Goal: Share content: Share content

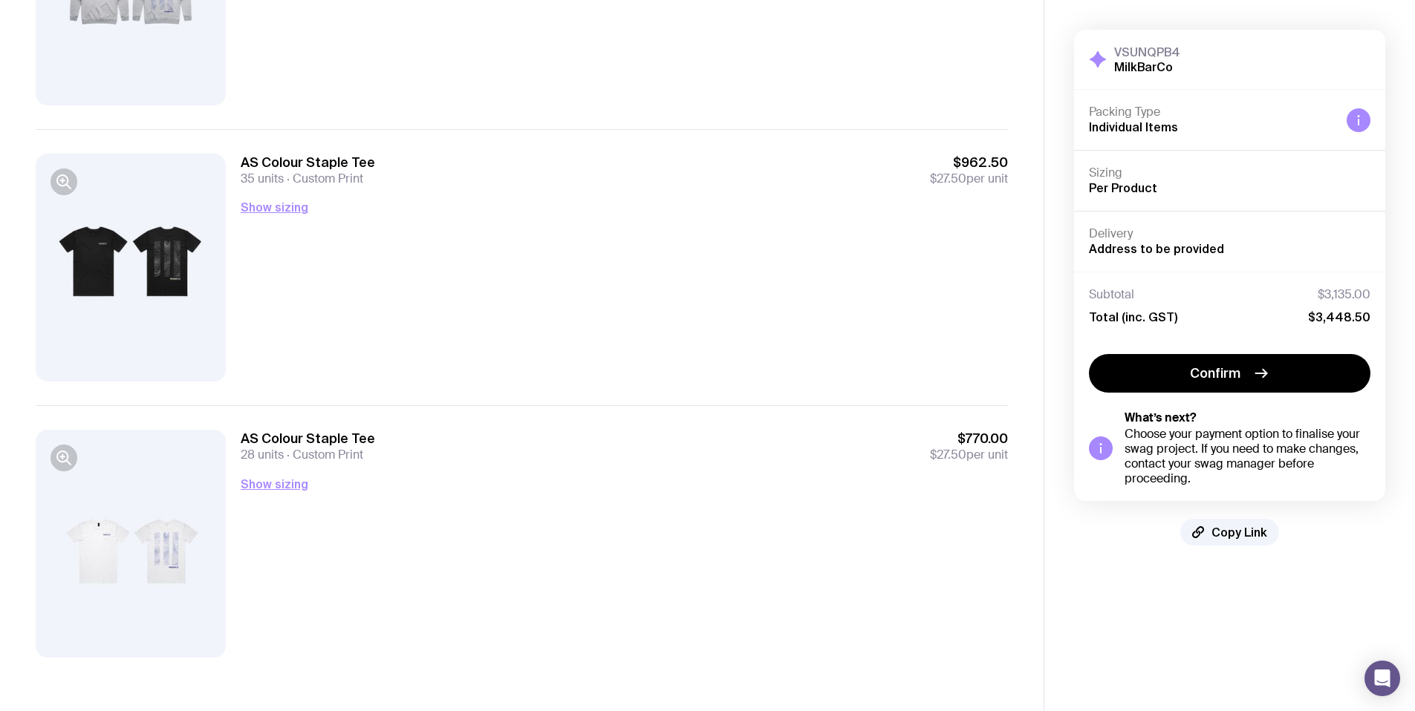
scroll to position [1074, 0]
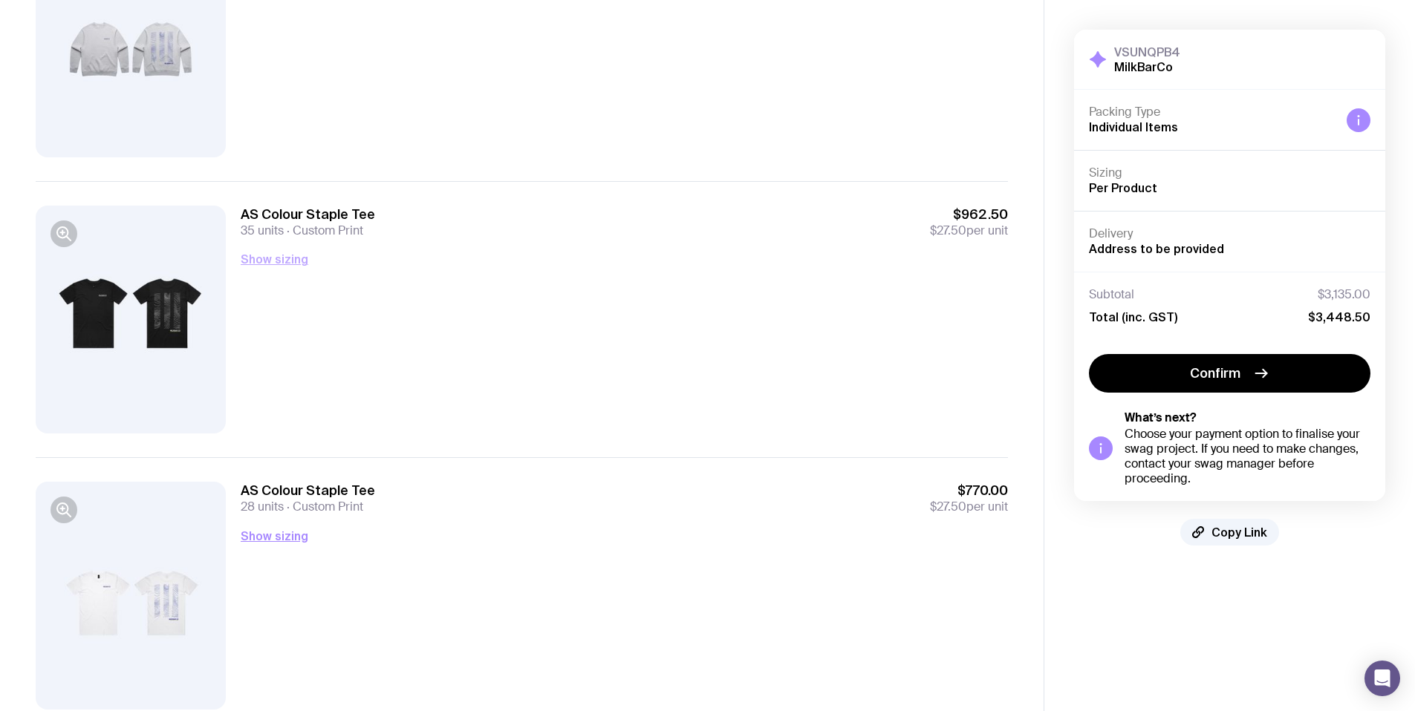
click at [295, 258] on button "Show sizing" at bounding box center [275, 259] width 68 height 18
click at [295, 258] on button "Hide sizing" at bounding box center [272, 259] width 63 height 18
click at [295, 258] on button "Show sizing" at bounding box center [275, 259] width 68 height 18
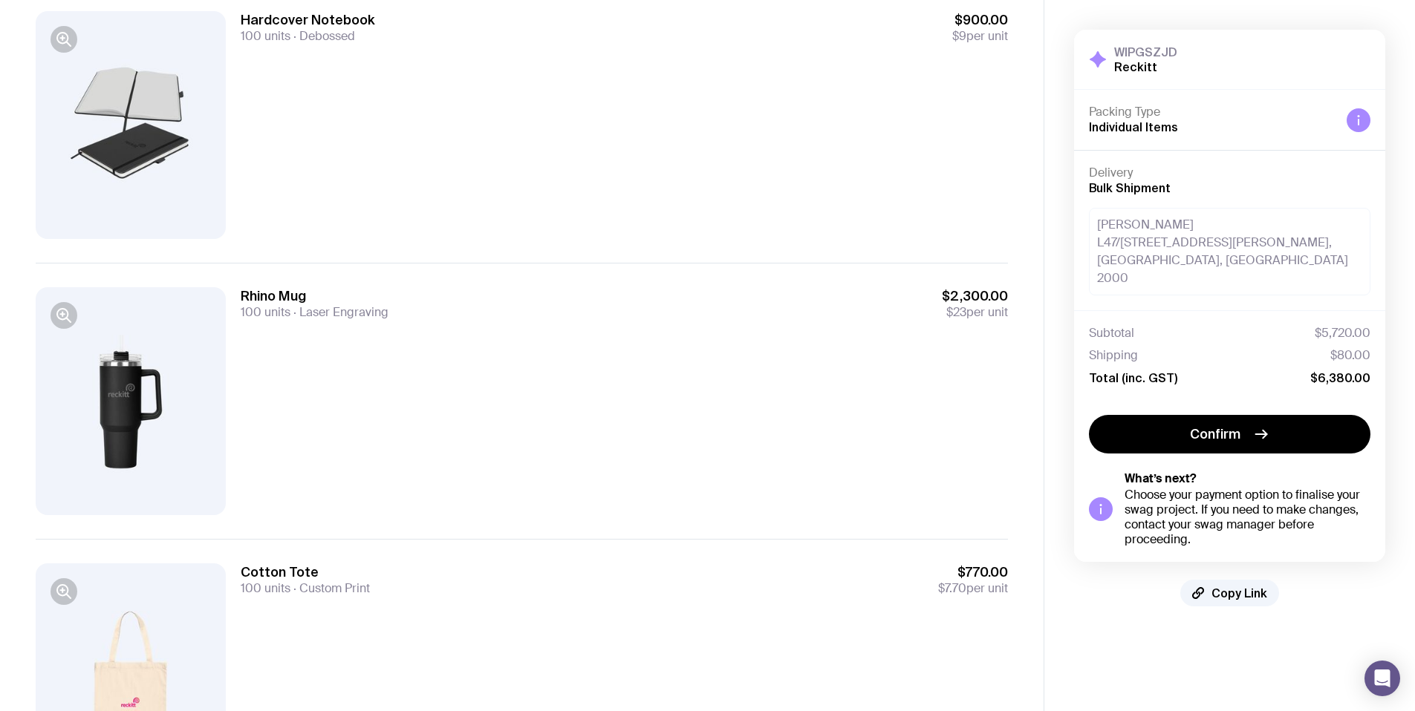
scroll to position [110, 0]
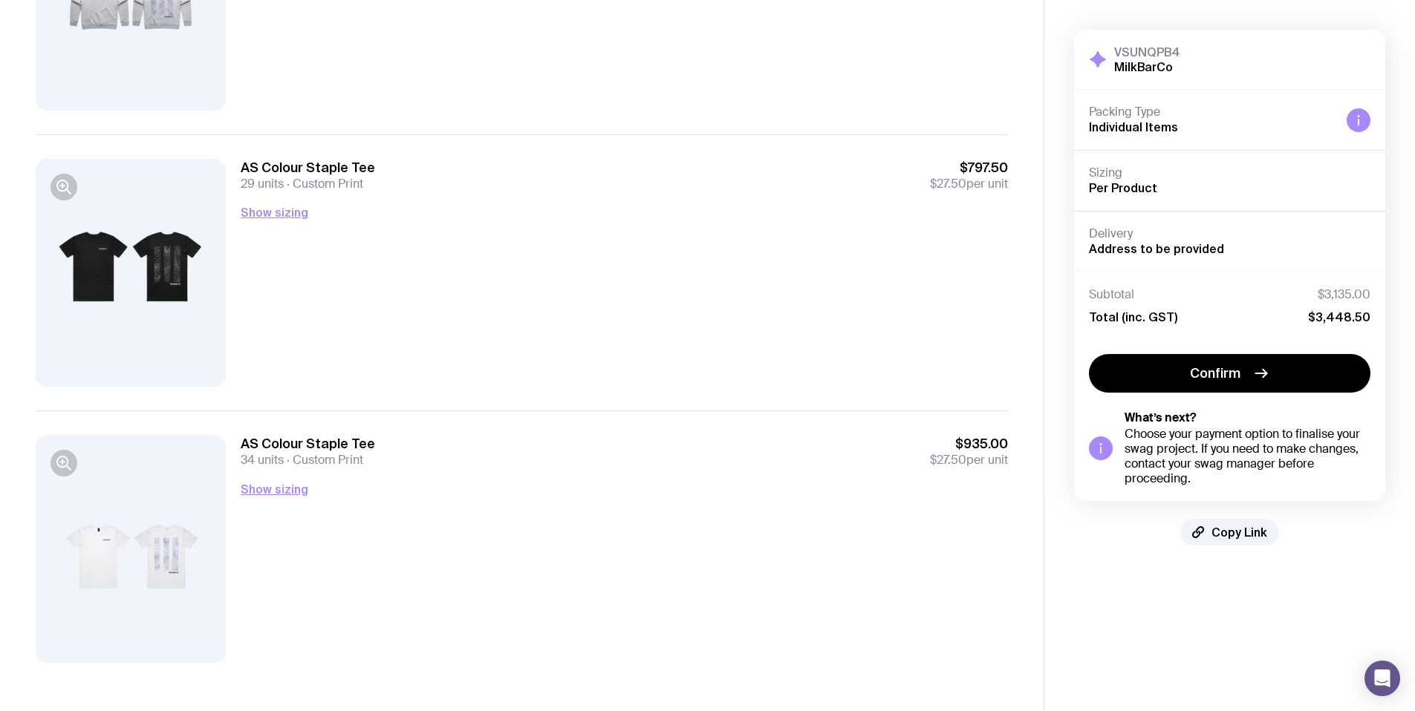
scroll to position [1126, 0]
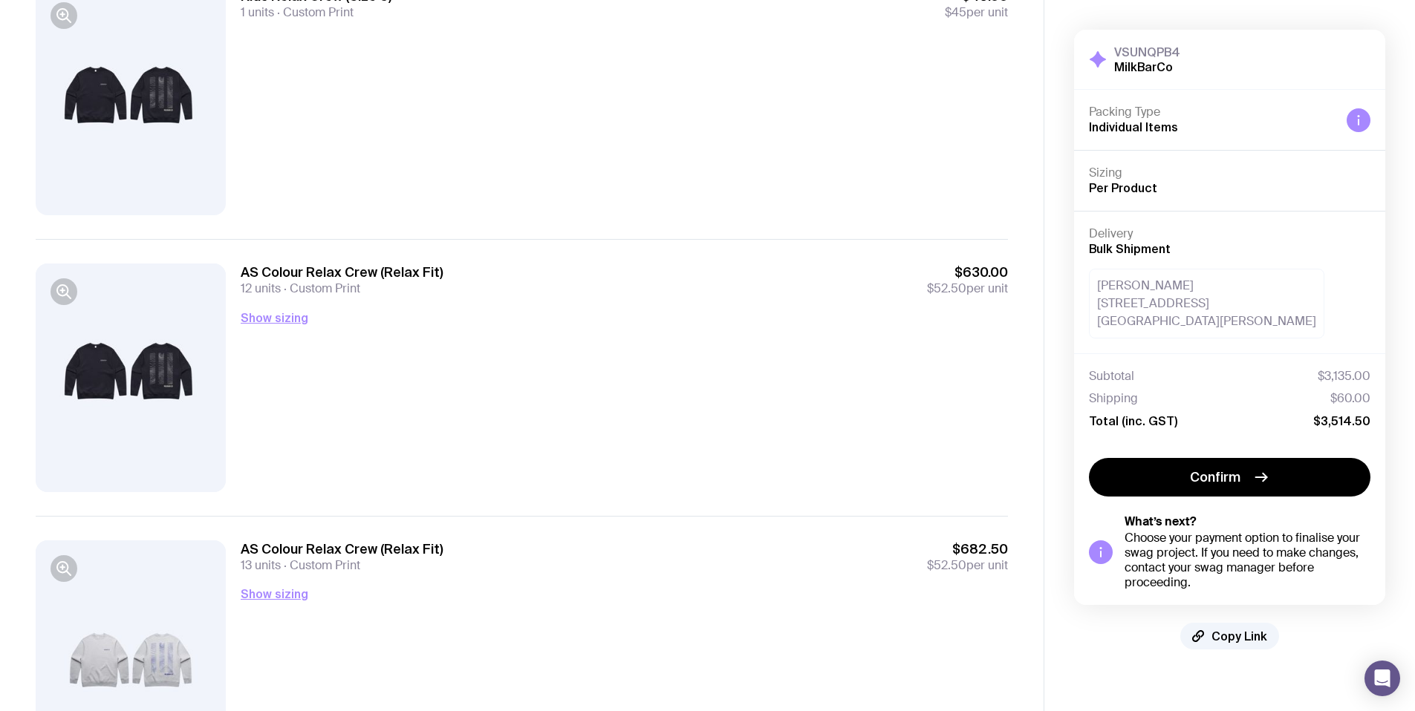
scroll to position [464, 0]
click at [264, 314] on button "Show sizing" at bounding box center [275, 316] width 68 height 18
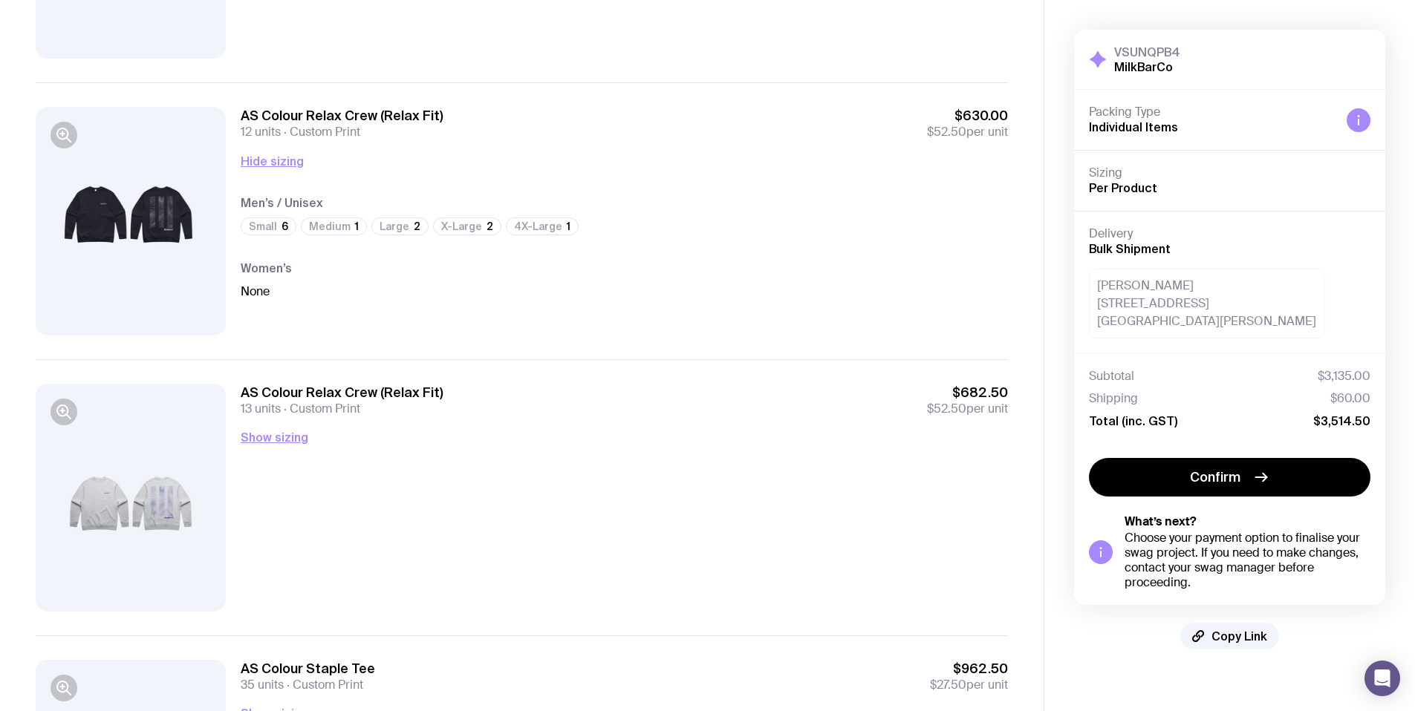
scroll to position [622, 0]
click at [273, 440] on button "Show sizing" at bounding box center [275, 435] width 68 height 18
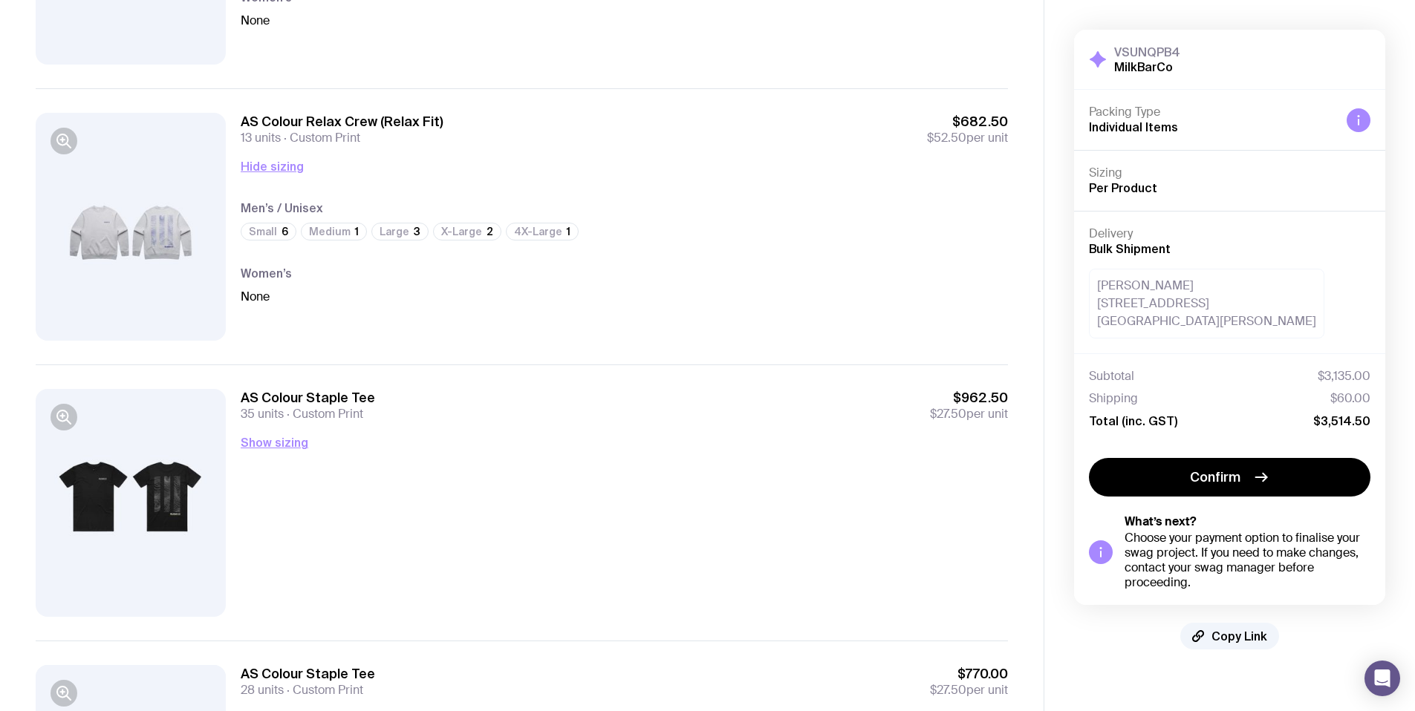
scroll to position [891, 0]
click at [286, 445] on button "Show sizing" at bounding box center [275, 442] width 68 height 18
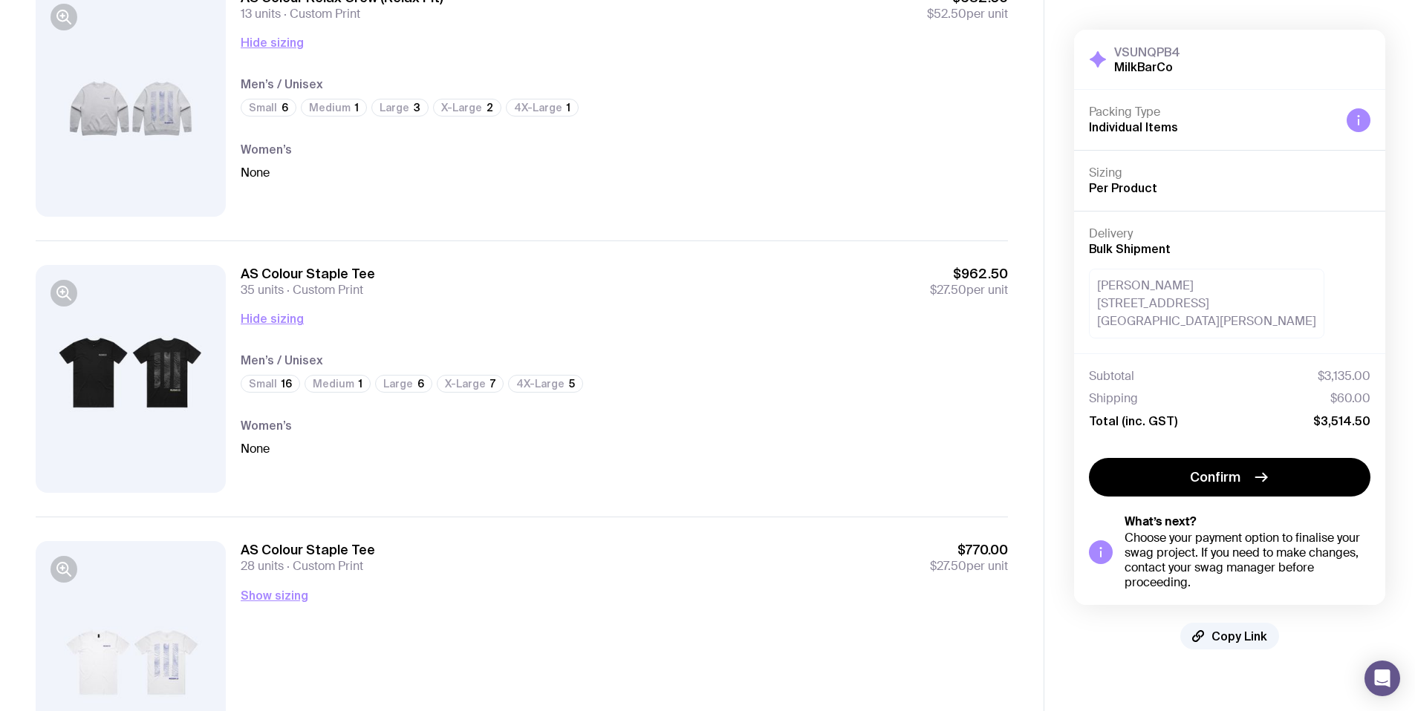
scroll to position [1045, 0]
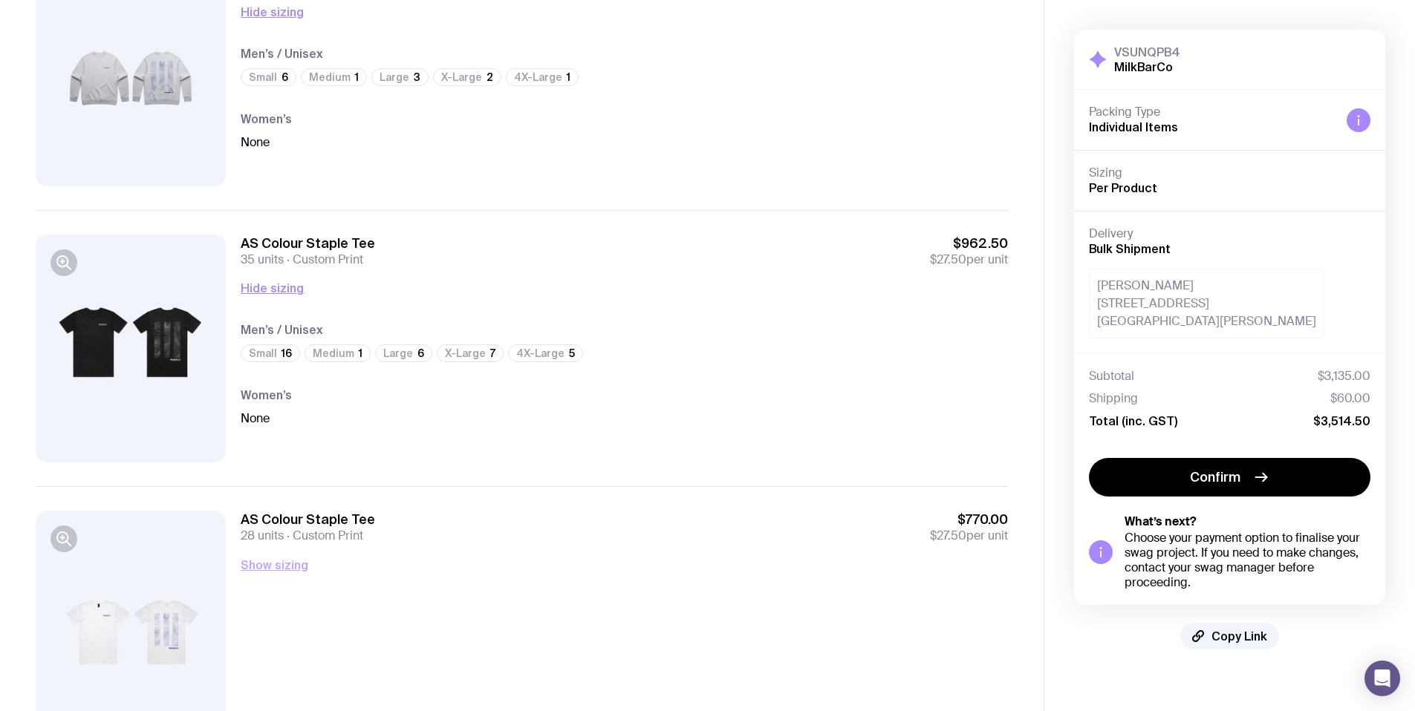
click at [290, 561] on button "Show sizing" at bounding box center [275, 565] width 68 height 18
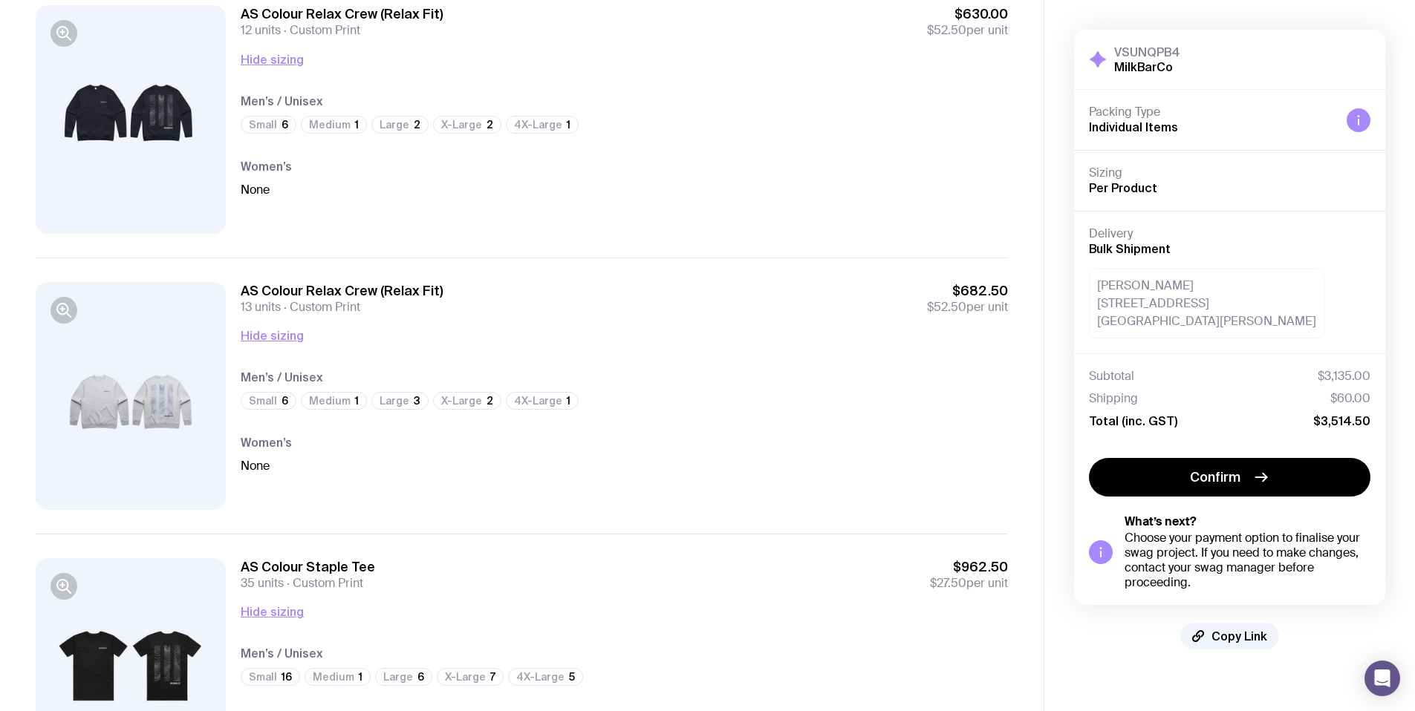
scroll to position [405, 0]
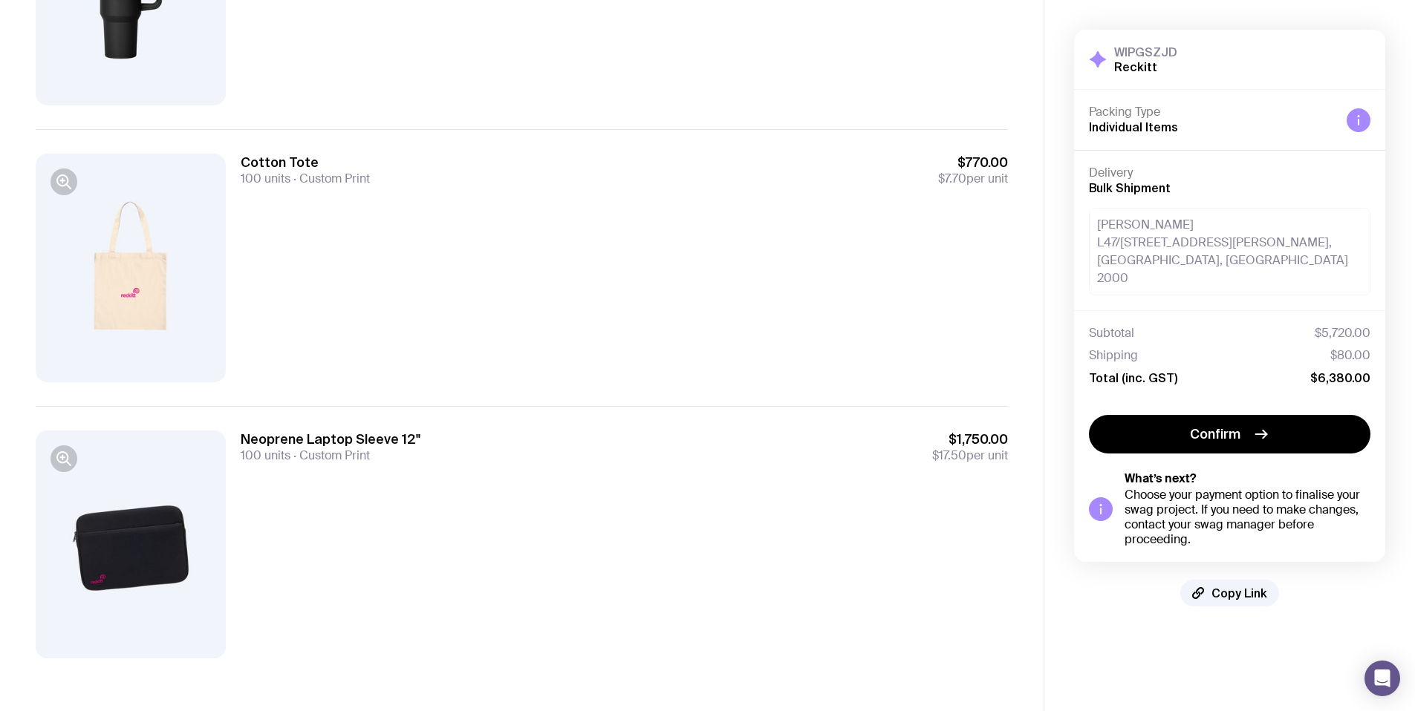
scroll to position [573, 0]
drag, startPoint x: 166, startPoint y: 532, endPoint x: 146, endPoint y: 540, distance: 21.4
click at [166, 532] on div at bounding box center [131, 544] width 190 height 228
click at [57, 455] on icon "button" at bounding box center [64, 458] width 18 height 18
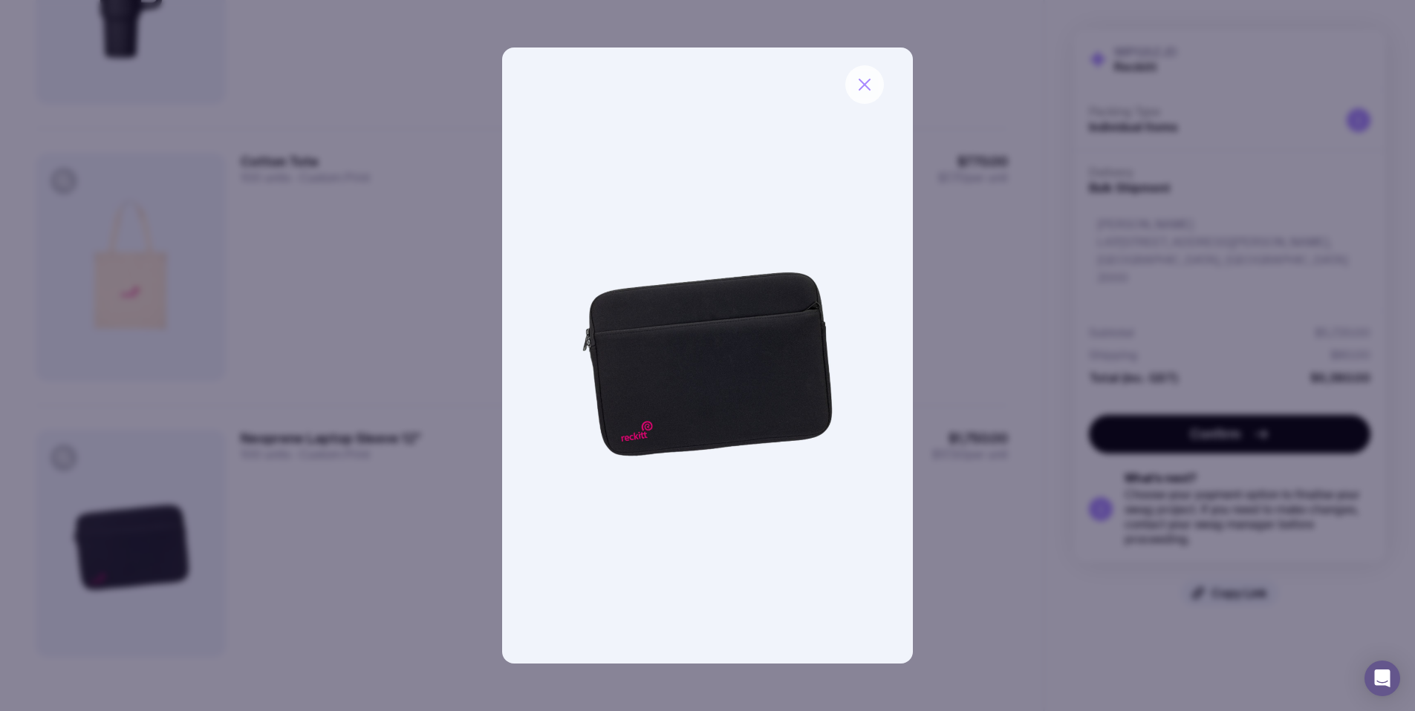
click at [876, 76] on button "button" at bounding box center [864, 84] width 39 height 39
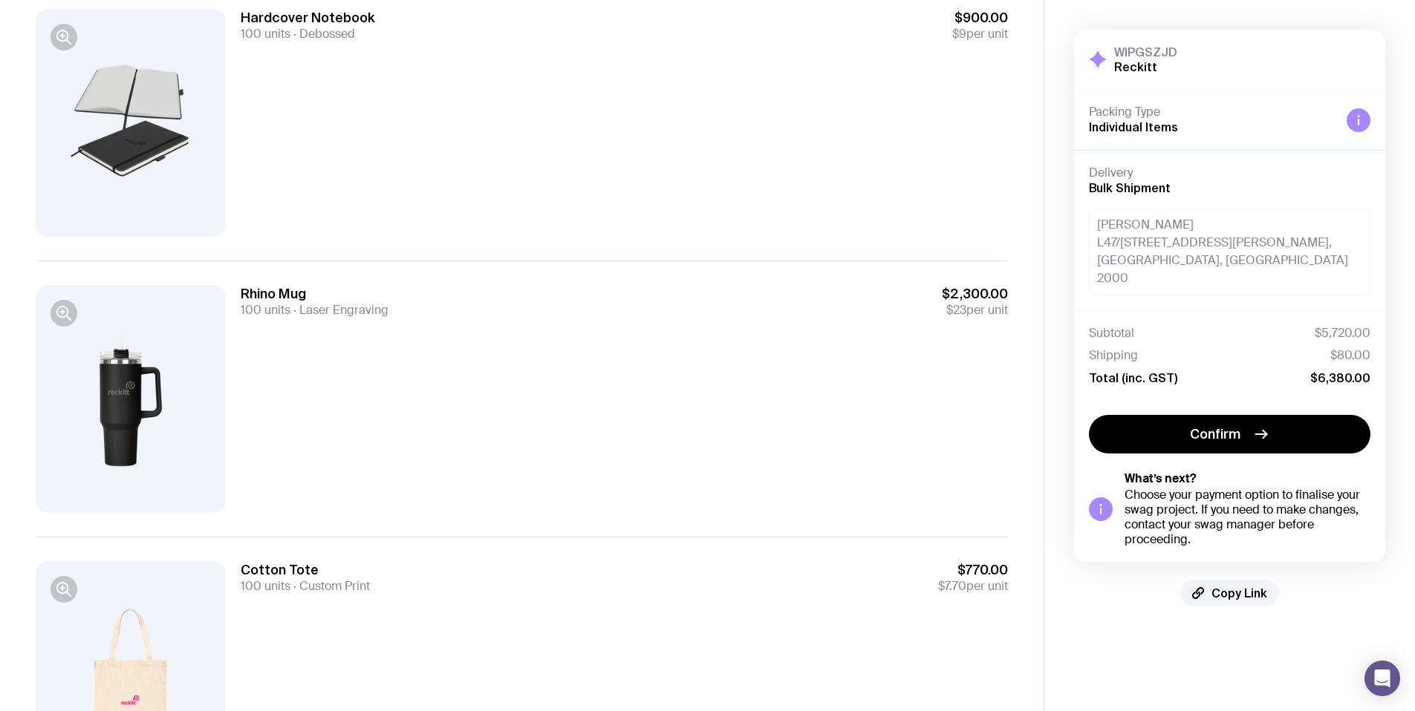
scroll to position [0, 0]
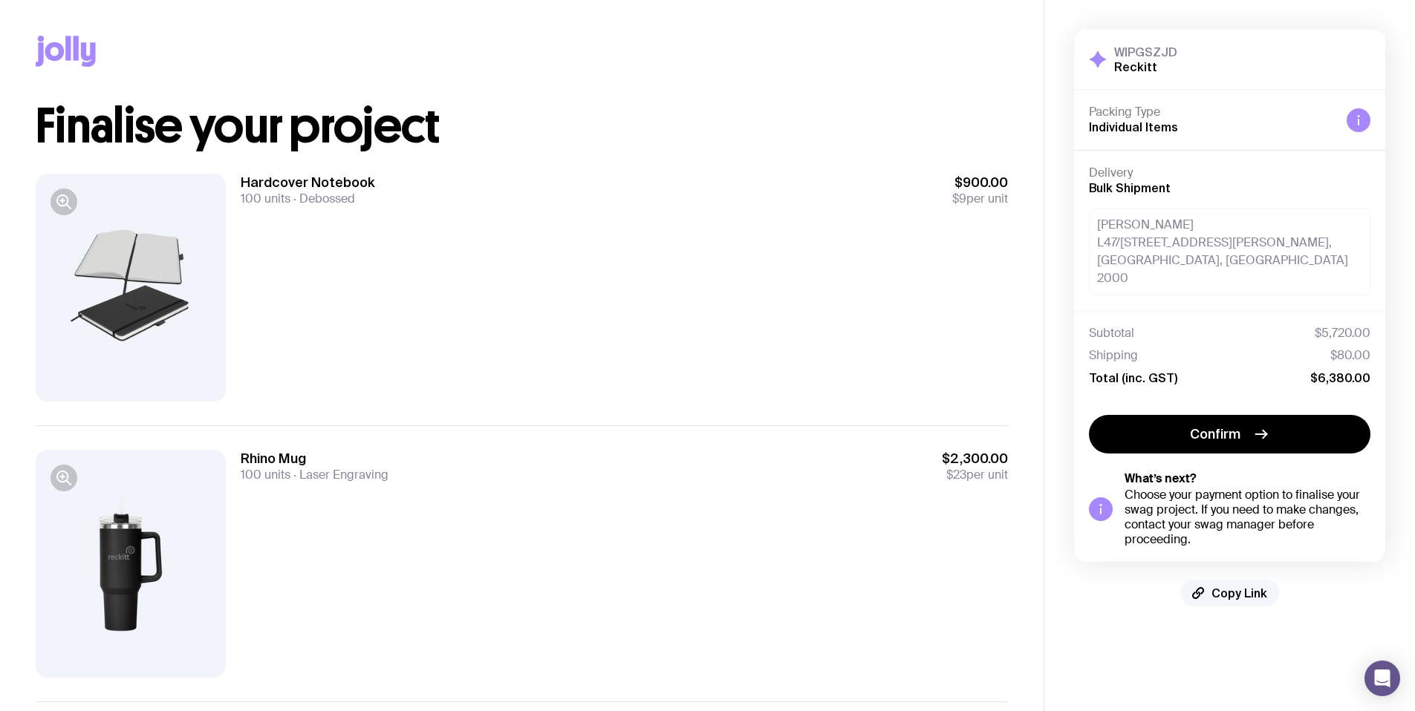
click at [1218, 586] on span "Copy Link" at bounding box center [1239, 593] width 56 height 15
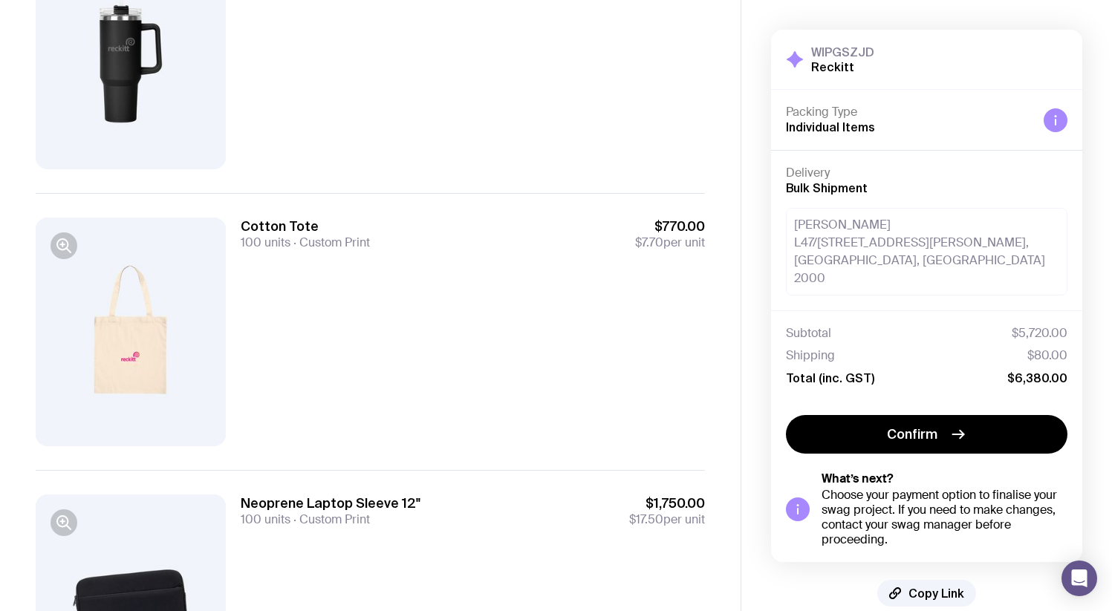
scroll to position [674, 0]
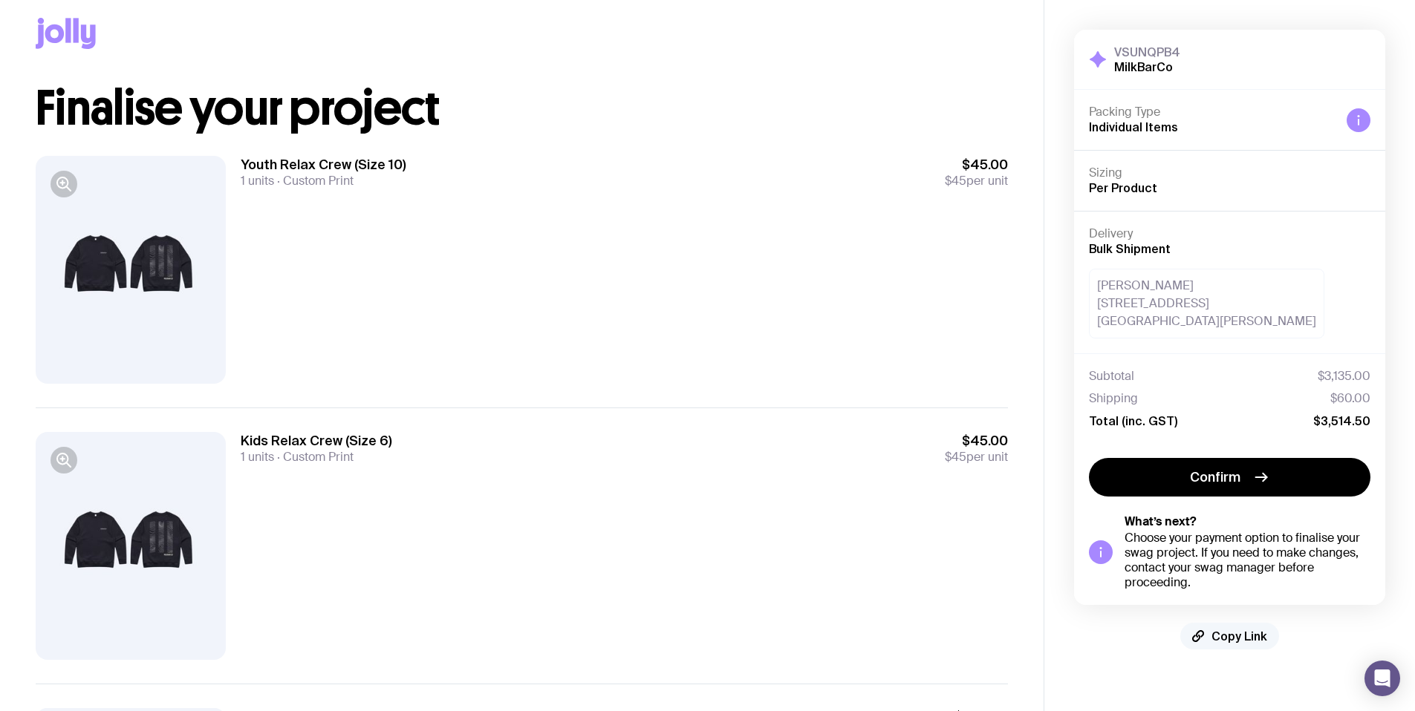
scroll to position [52, 0]
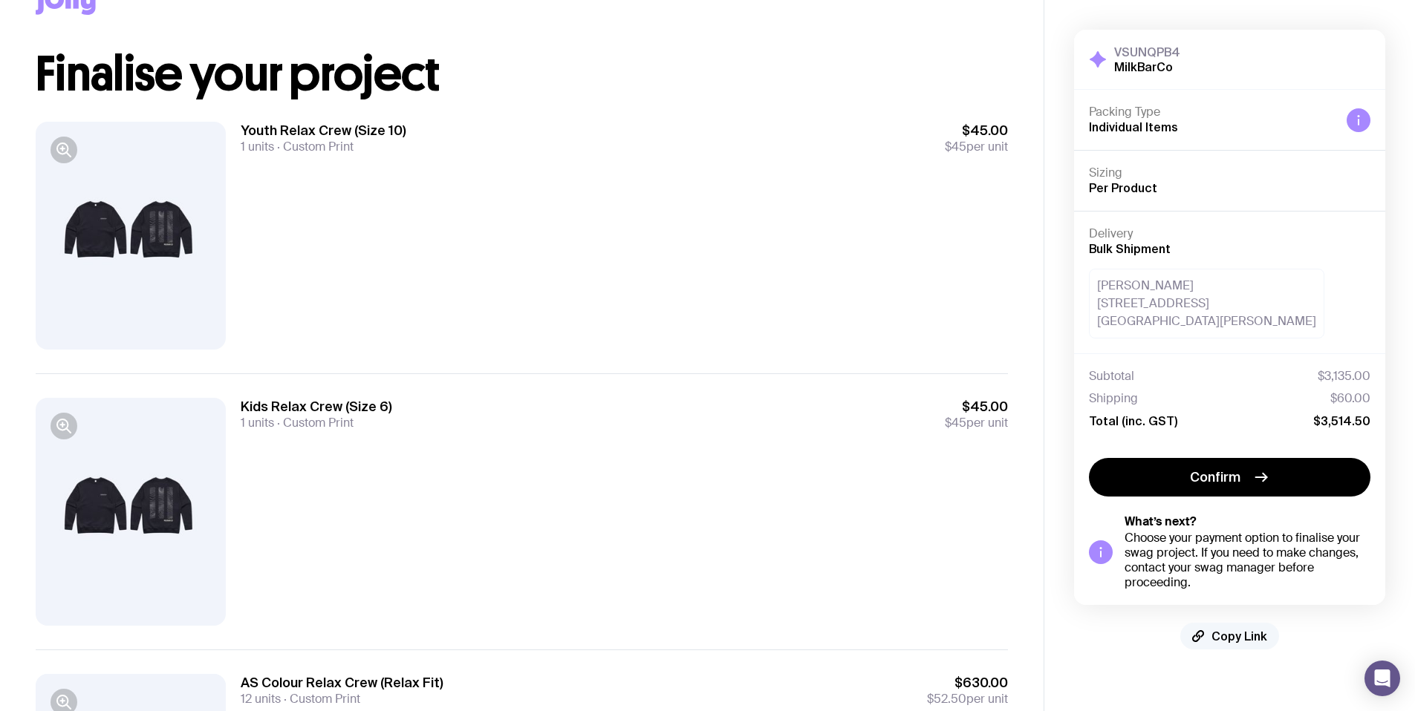
click at [1237, 633] on span "Copy Link" at bounding box center [1239, 636] width 56 height 15
